Goal: Navigation & Orientation: Go to known website

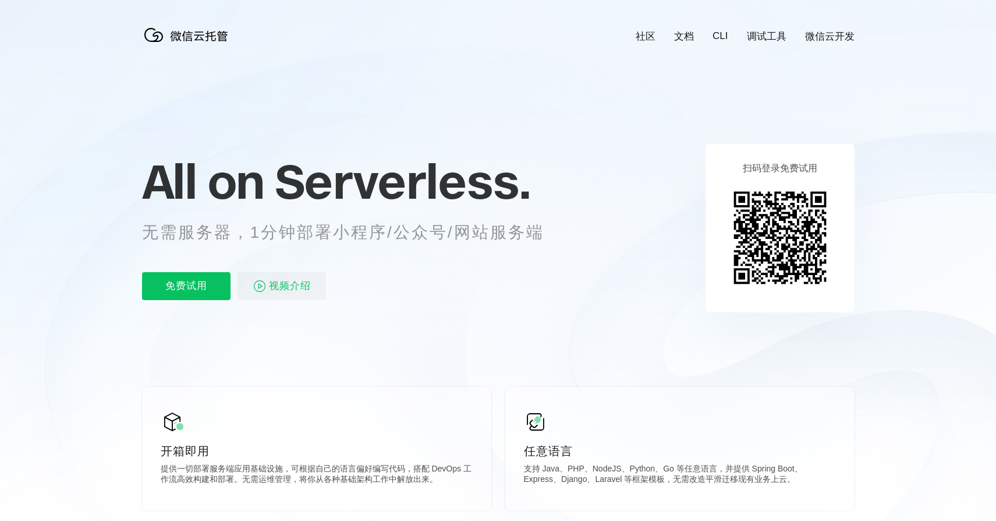
scroll to position [0, 2071]
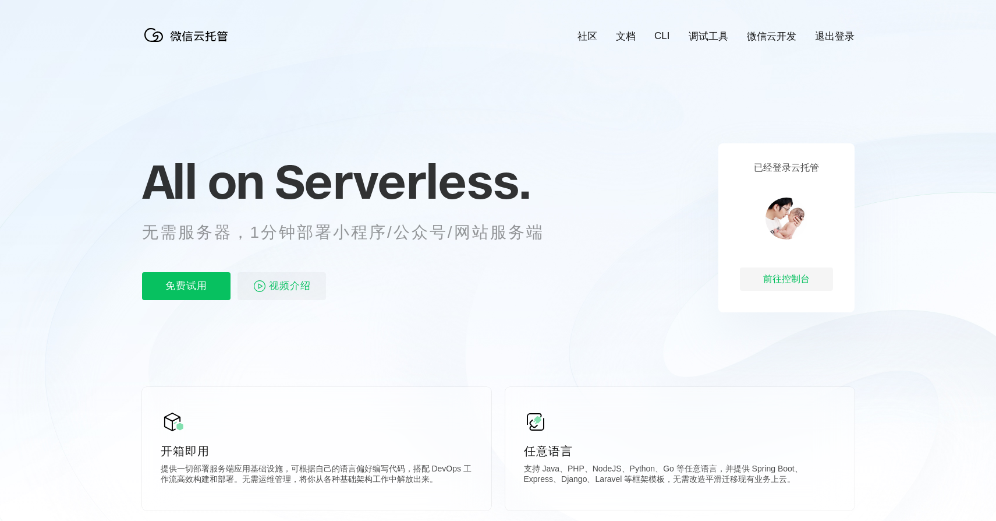
scroll to position [0, 2071]
click at [790, 278] on div "前往控制台" at bounding box center [786, 278] width 93 height 23
click at [814, 284] on div "前往控制台" at bounding box center [786, 278] width 93 height 23
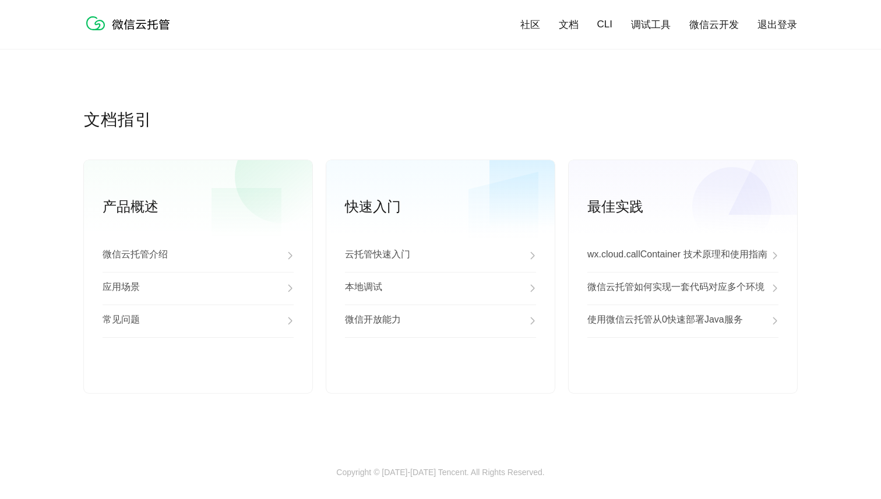
scroll to position [2921, 0]
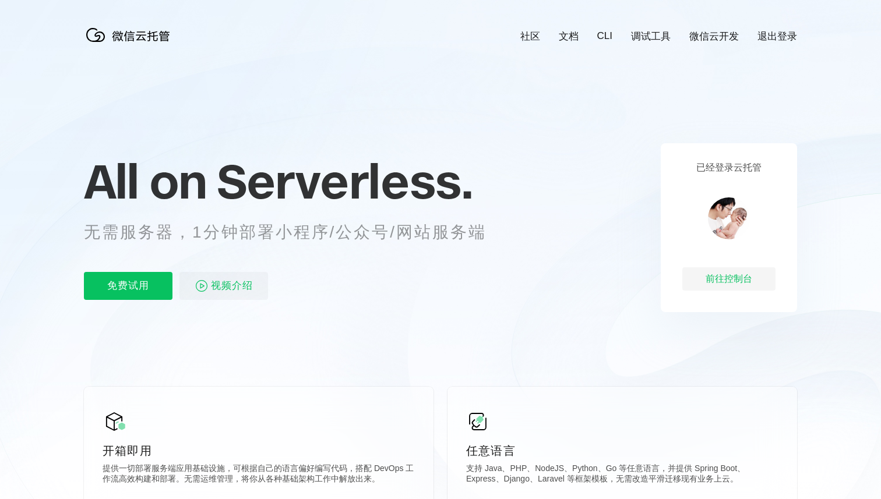
scroll to position [0, 2071]
click at [714, 36] on link "微信云开发" at bounding box center [714, 36] width 50 height 13
